Goal: Task Accomplishment & Management: Manage account settings

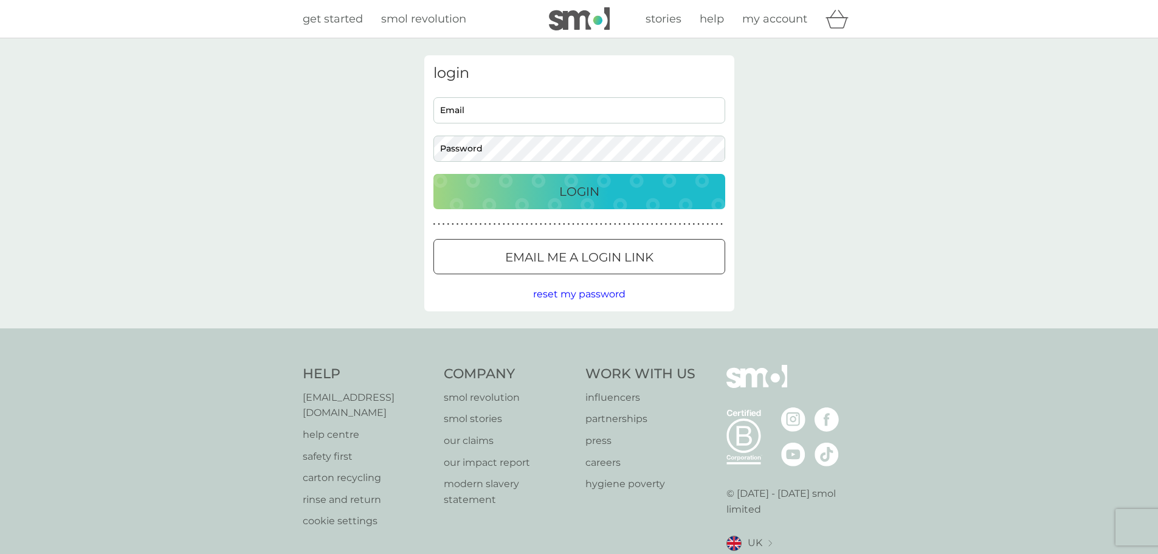
type input "sooscott@hotmail.com"
click at [536, 190] on div "Login" at bounding box center [580, 191] width 268 height 19
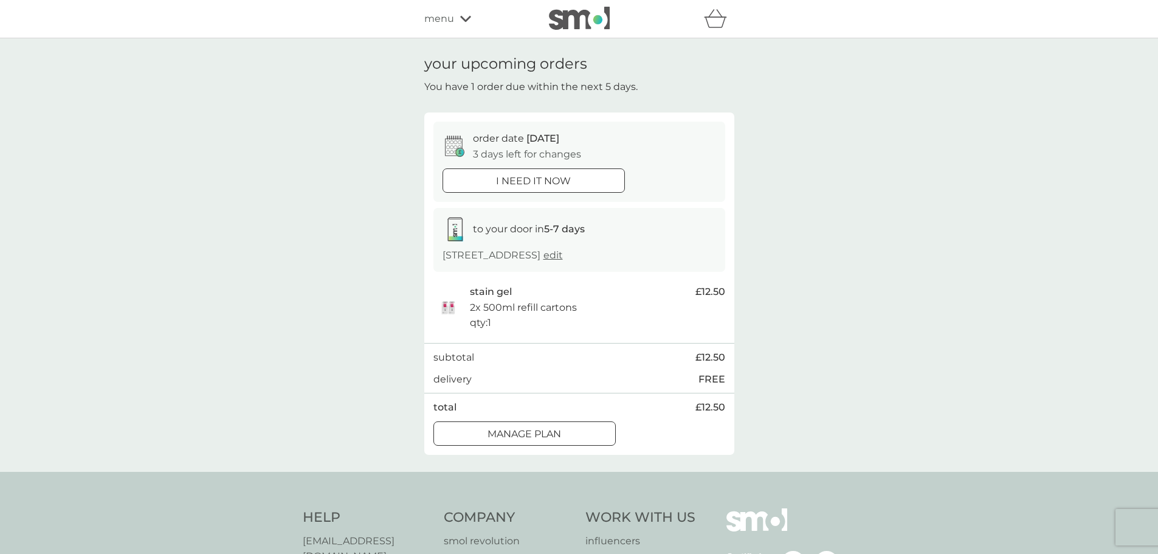
click at [585, 442] on div "Manage plan" at bounding box center [524, 434] width 181 height 16
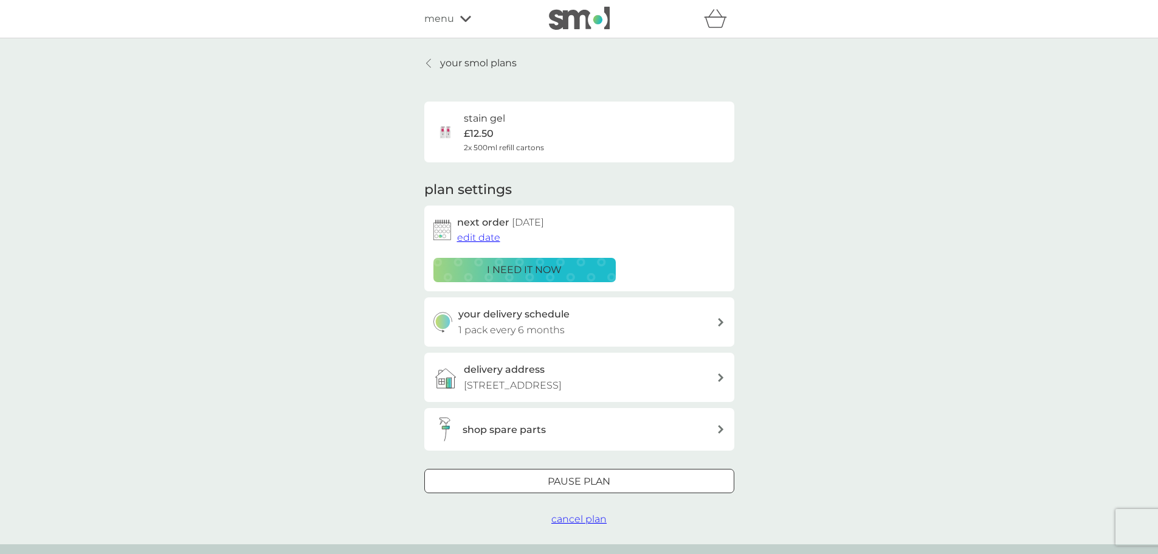
click at [719, 327] on div at bounding box center [721, 322] width 9 height 10
select select "6"
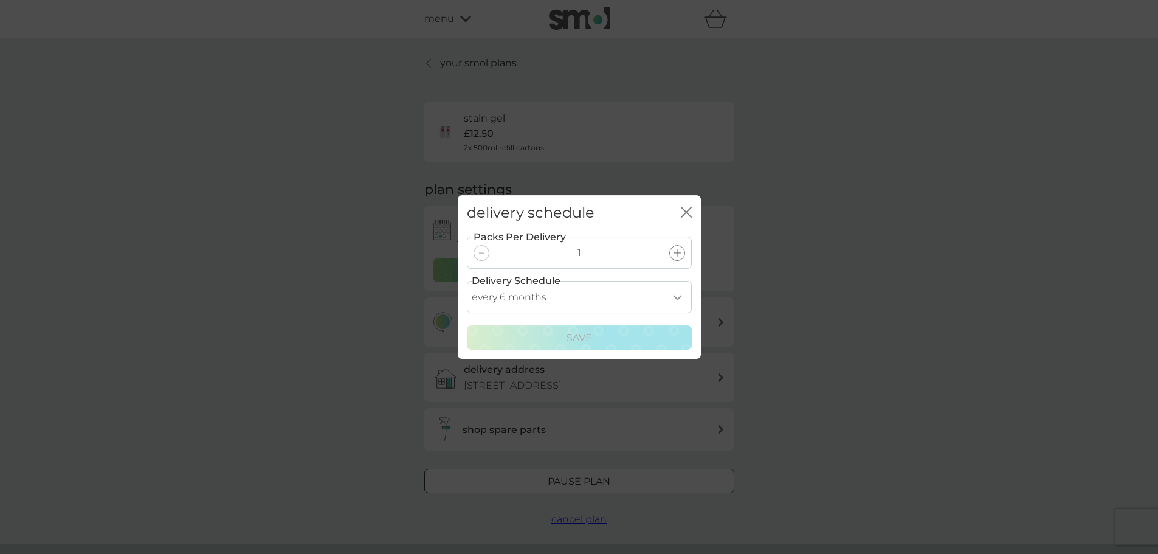
click at [687, 212] on icon "close" at bounding box center [688, 212] width 5 height 10
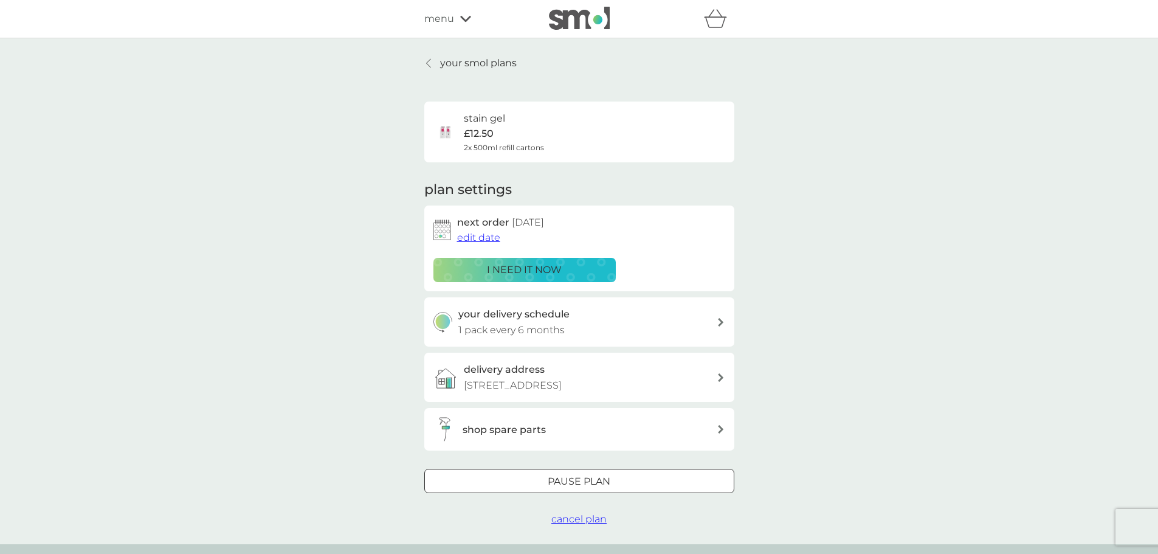
click at [473, 237] on span "edit date" at bounding box center [478, 238] width 43 height 12
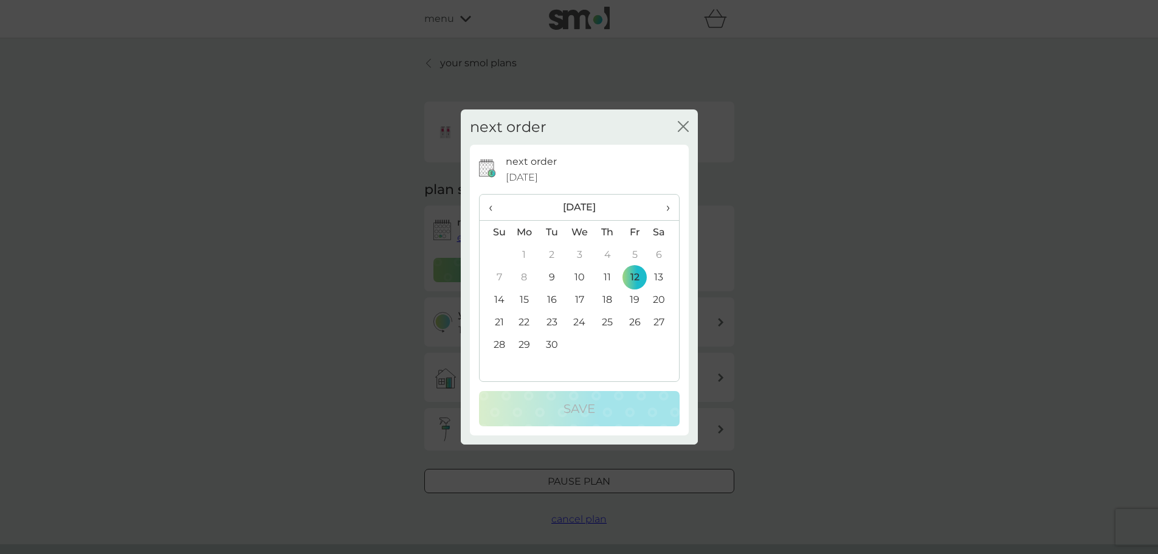
click at [668, 207] on span "›" at bounding box center [663, 208] width 12 height 26
click at [669, 208] on span "›" at bounding box center [663, 208] width 12 height 26
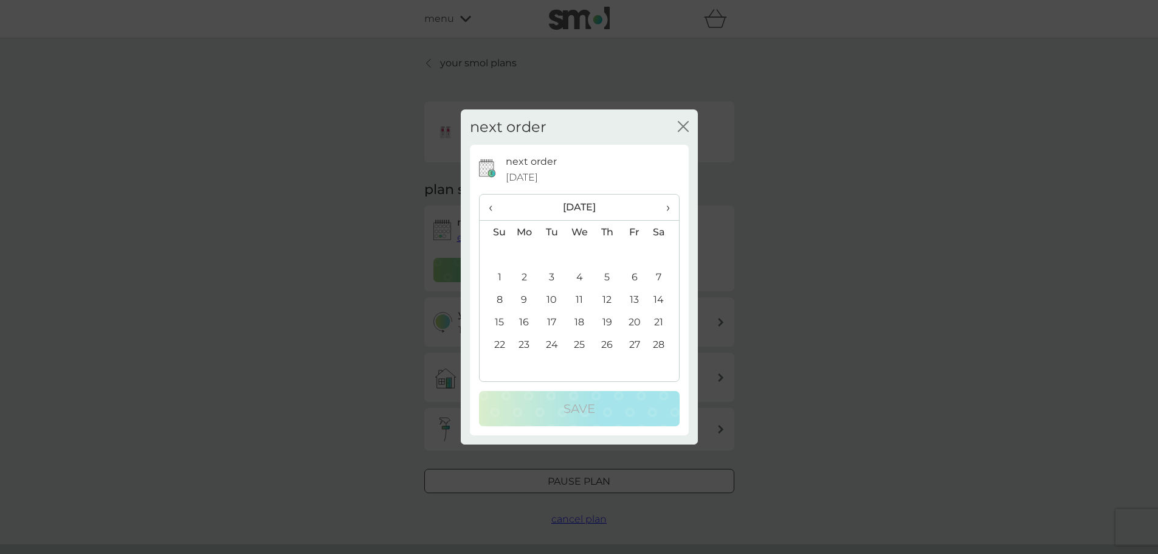
click at [669, 208] on span "›" at bounding box center [663, 208] width 12 height 26
click at [606, 297] on td "12" at bounding box center [606, 299] width 27 height 22
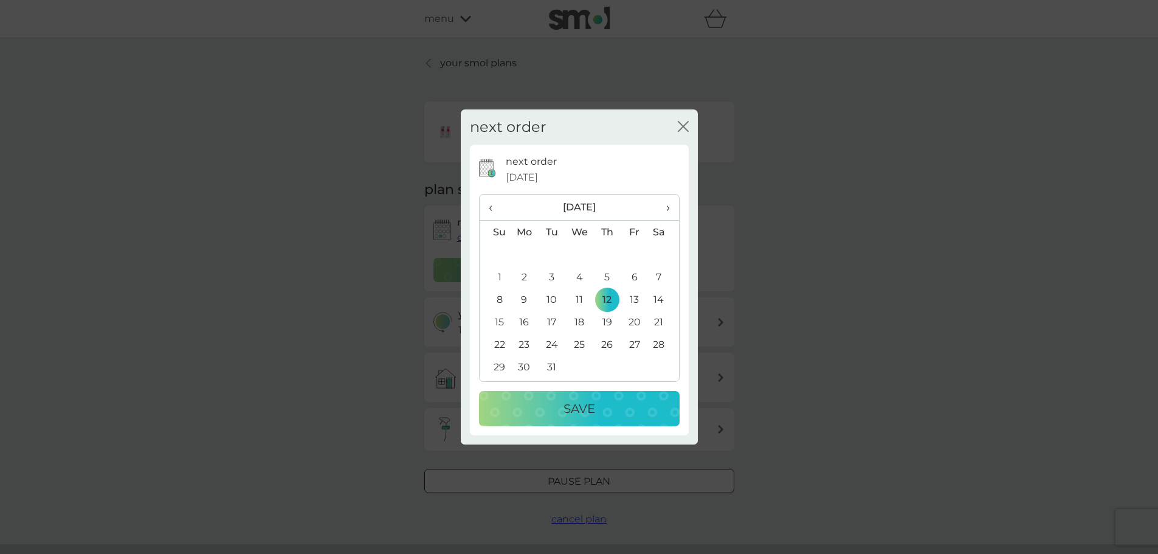
click at [586, 405] on p "Save" at bounding box center [580, 408] width 32 height 19
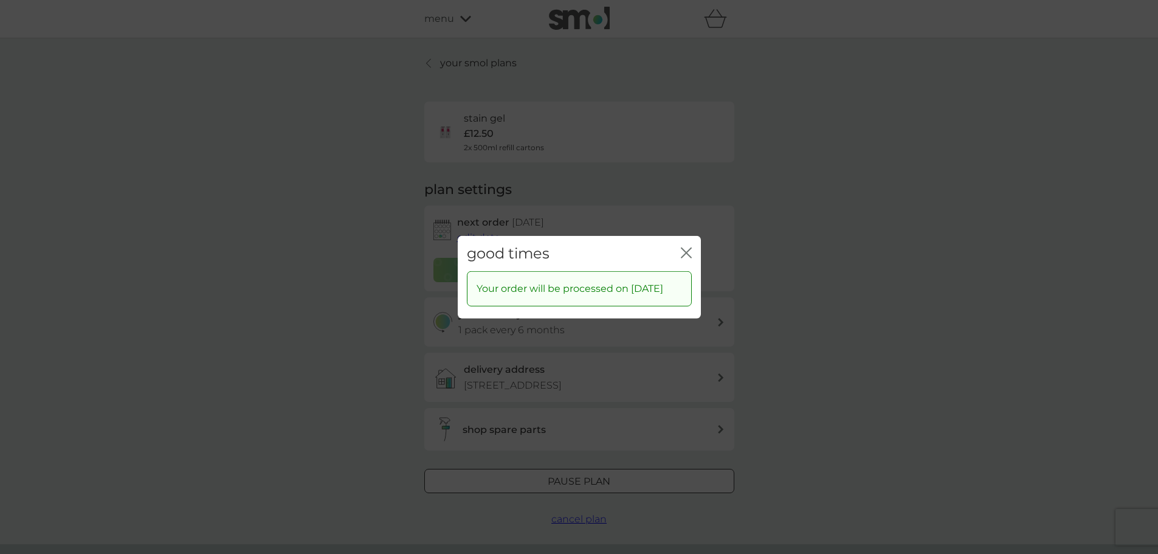
click at [690, 247] on icon "close" at bounding box center [686, 252] width 11 height 11
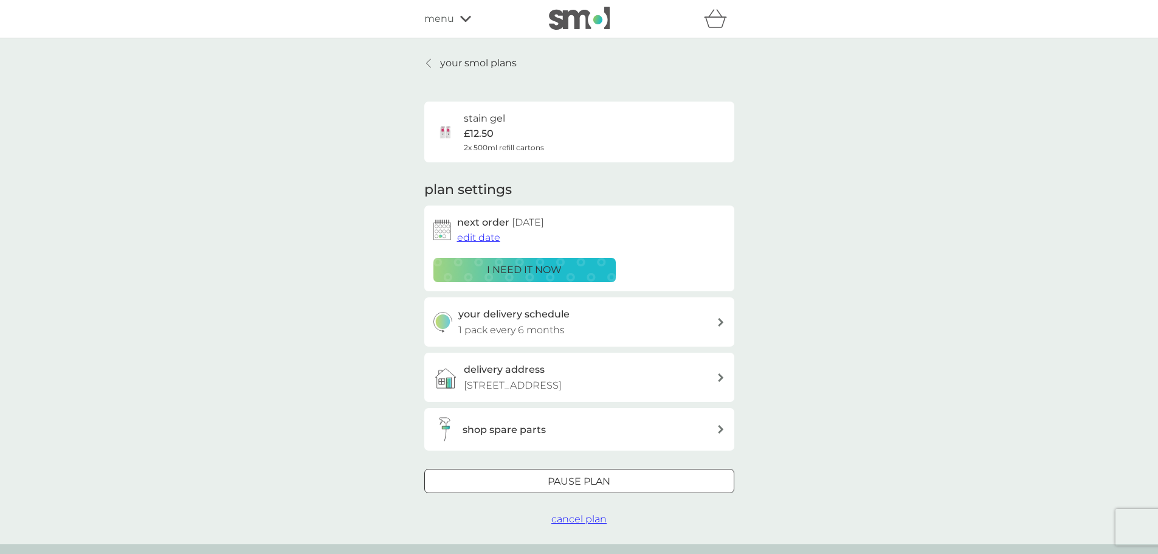
click at [421, 62] on div "your smol plans stain gel £12.50 2x 500ml refill cartons plan settings next ord…" at bounding box center [579, 291] width 328 height 472
click at [427, 61] on icon at bounding box center [428, 63] width 5 height 10
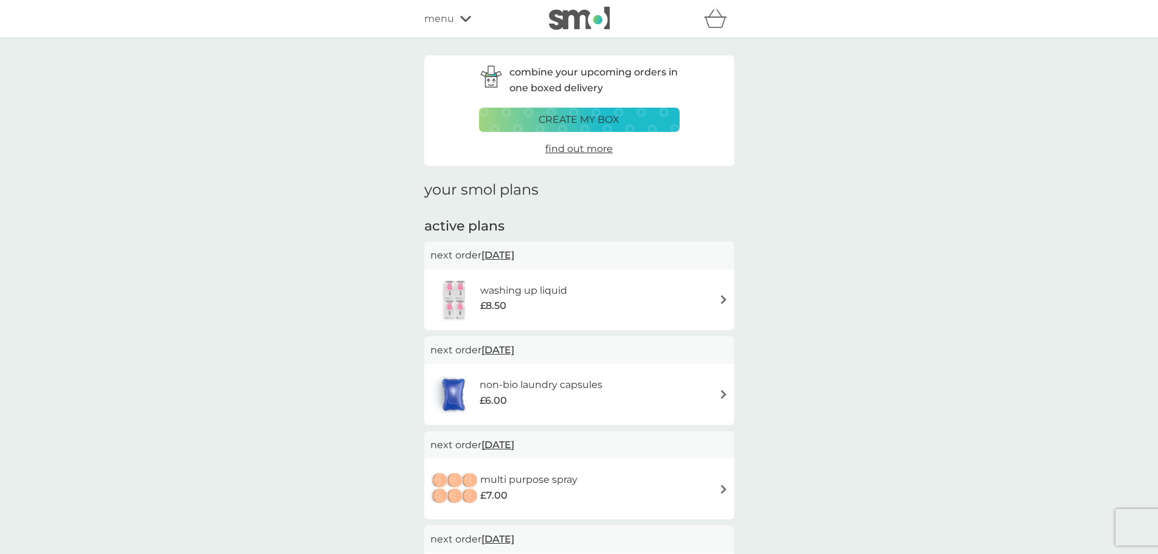
click at [722, 393] on img at bounding box center [723, 394] width 9 height 9
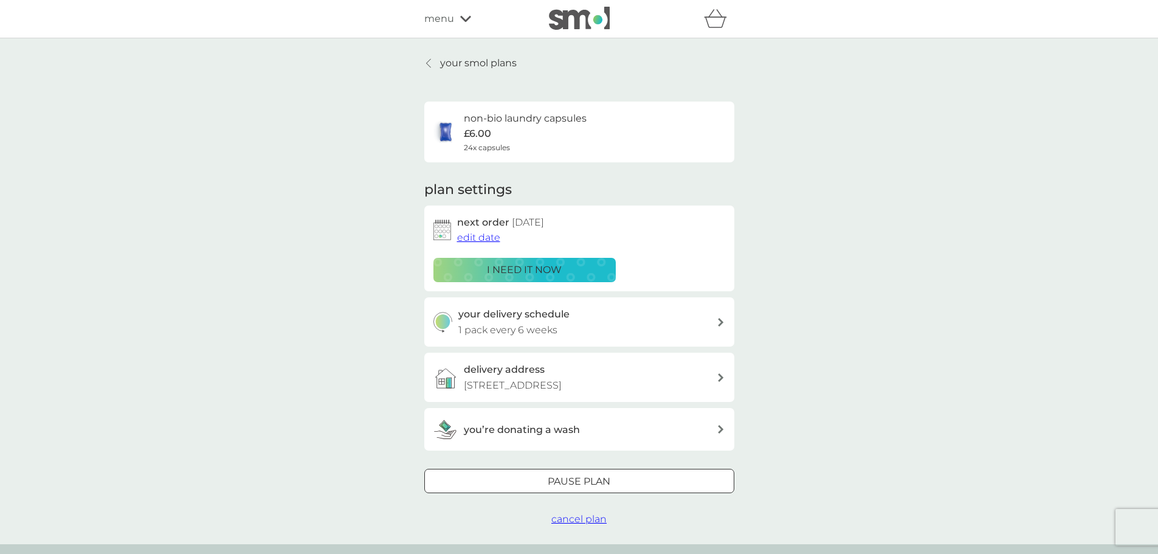
click at [717, 318] on div at bounding box center [721, 322] width 10 height 9
select select "42"
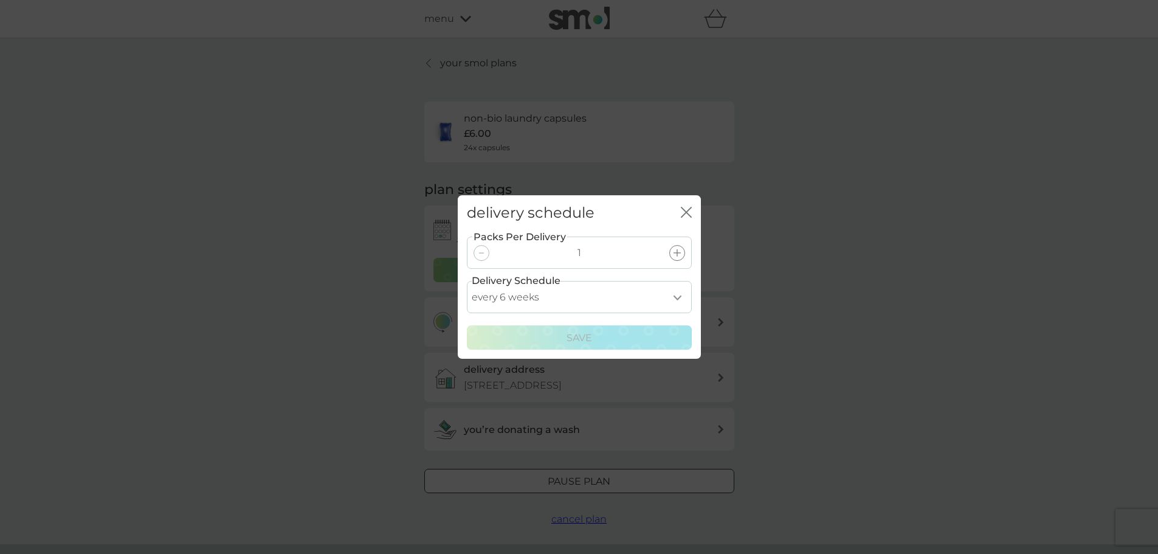
click at [683, 209] on icon "close" at bounding box center [684, 212] width 5 height 10
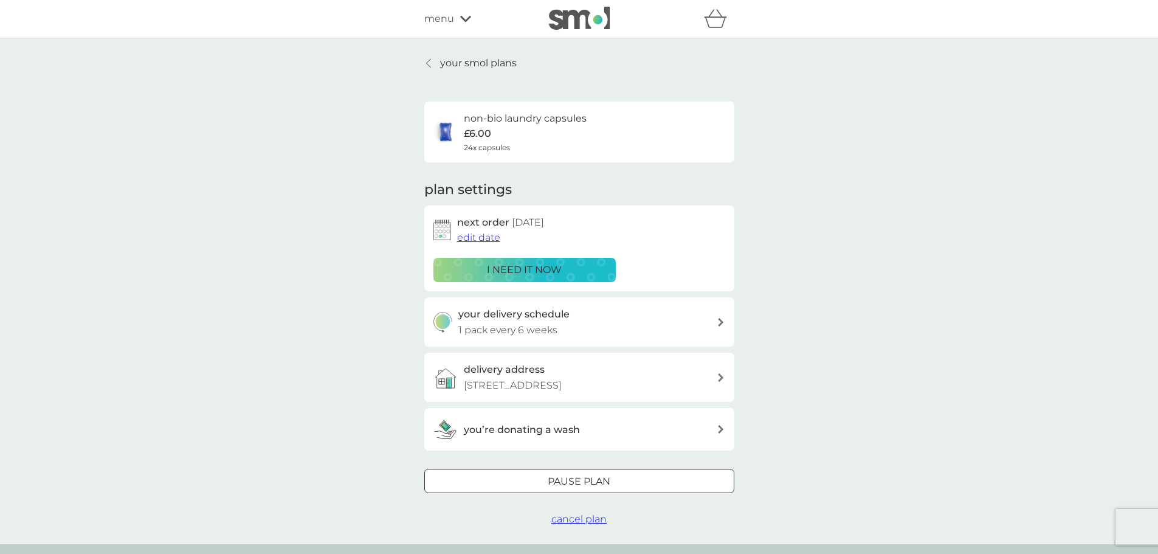
click at [721, 322] on icon at bounding box center [721, 322] width 6 height 9
select select "42"
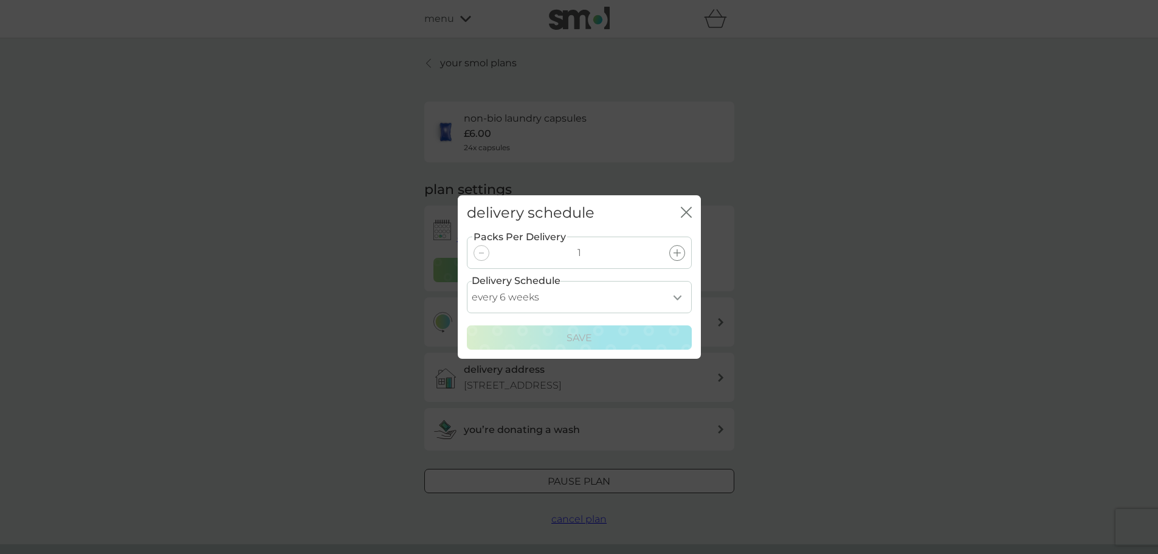
click at [677, 296] on select "every 1 week every 2 weeks every 3 weeks every 4 weeks every 5 weeks every 6 we…" at bounding box center [579, 297] width 225 height 32
click at [686, 209] on icon "close" at bounding box center [686, 212] width 11 height 11
